Goal: Book appointment/travel/reservation

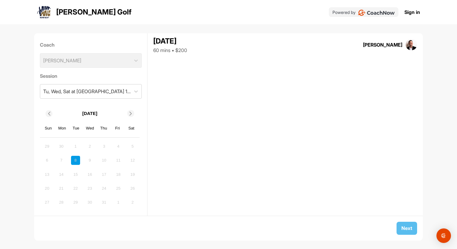
click at [131, 115] on icon at bounding box center [131, 114] width 4 height 4
click at [72, 147] on div "2" at bounding box center [75, 146] width 9 height 9
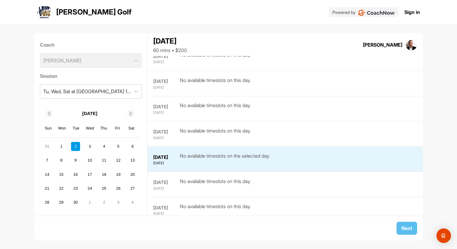
scroll to position [88, 0]
click at [206, 153] on div "No available timeslots on the selected day." at bounding box center [225, 158] width 90 height 14
click at [108, 146] on div "4" at bounding box center [103, 146] width 9 height 9
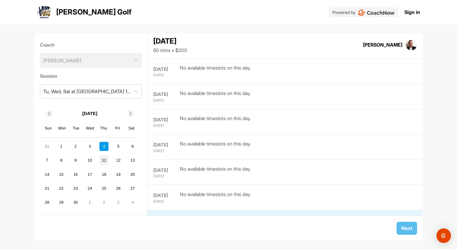
click at [105, 163] on div "11" at bounding box center [103, 160] width 9 height 9
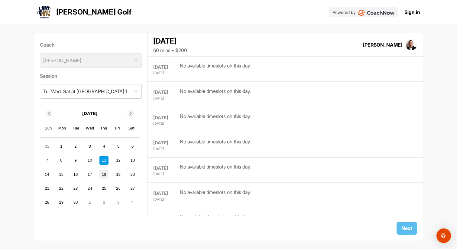
scroll to position [0, 0]
click at [106, 175] on div "18" at bounding box center [103, 174] width 9 height 9
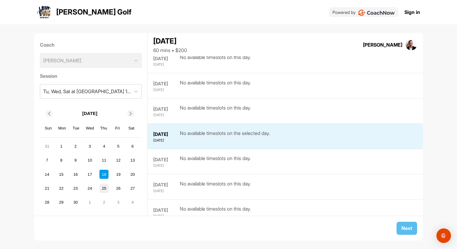
click at [102, 187] on div "25" at bounding box center [103, 188] width 9 height 9
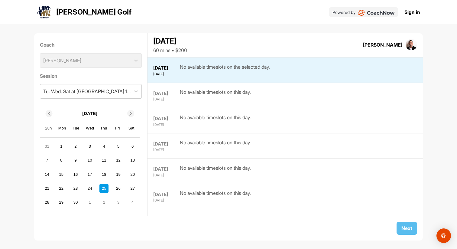
scroll to position [404, 0]
click at [128, 114] on span at bounding box center [131, 114] width 6 height 4
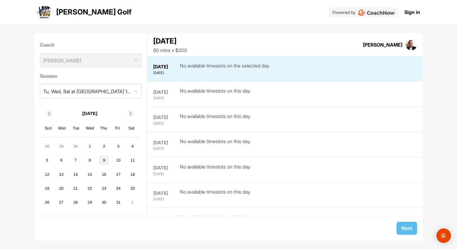
click at [104, 161] on div "9" at bounding box center [103, 160] width 9 height 9
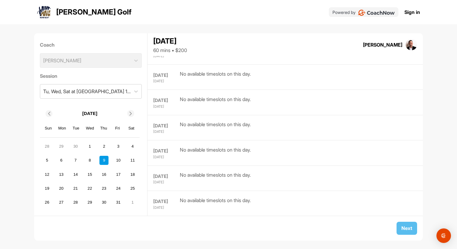
click at [88, 183] on div "19 20 21 22 23 24 25" at bounding box center [90, 188] width 96 height 11
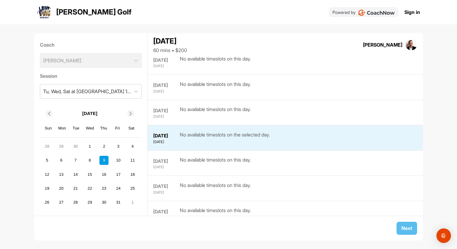
scroll to position [488, 0]
click at [49, 115] on icon at bounding box center [49, 114] width 4 height 4
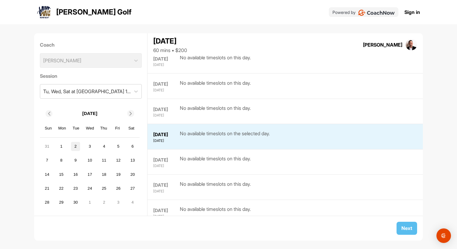
click at [79, 146] on div "2" at bounding box center [75, 146] width 9 height 9
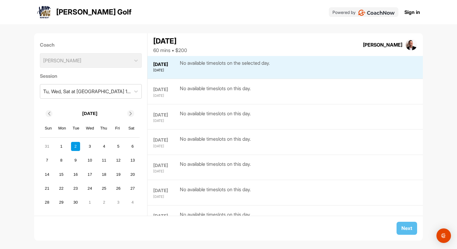
scroll to position [177, 0]
